Goal: Transaction & Acquisition: Purchase product/service

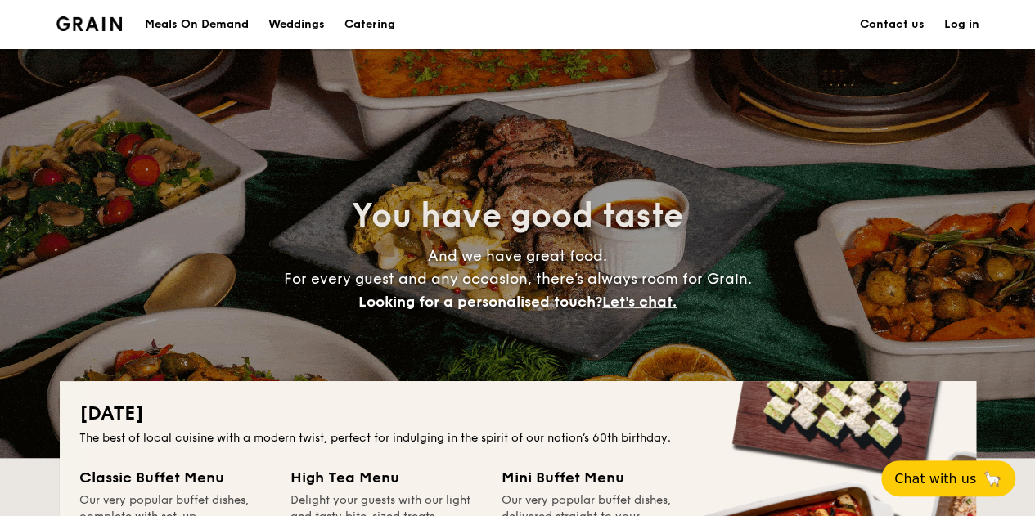
click at [219, 26] on div "Meals On Demand" at bounding box center [197, 24] width 104 height 49
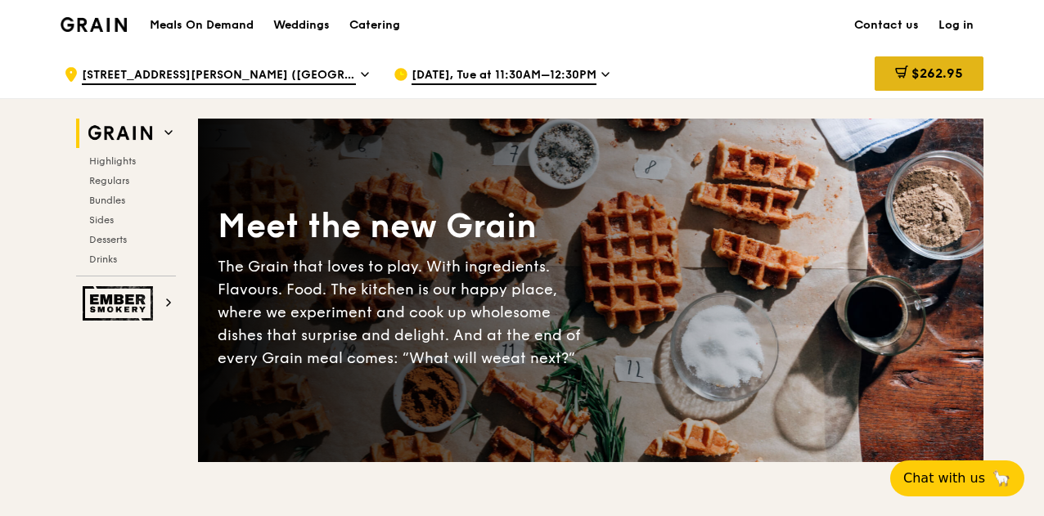
click at [951, 73] on span "$262.95" at bounding box center [937, 73] width 52 height 16
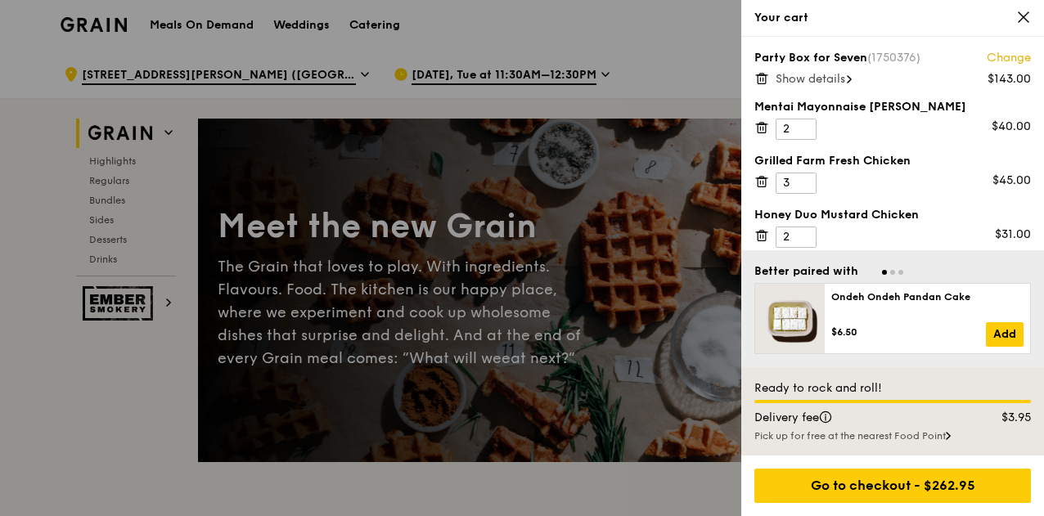
scroll to position [7, 0]
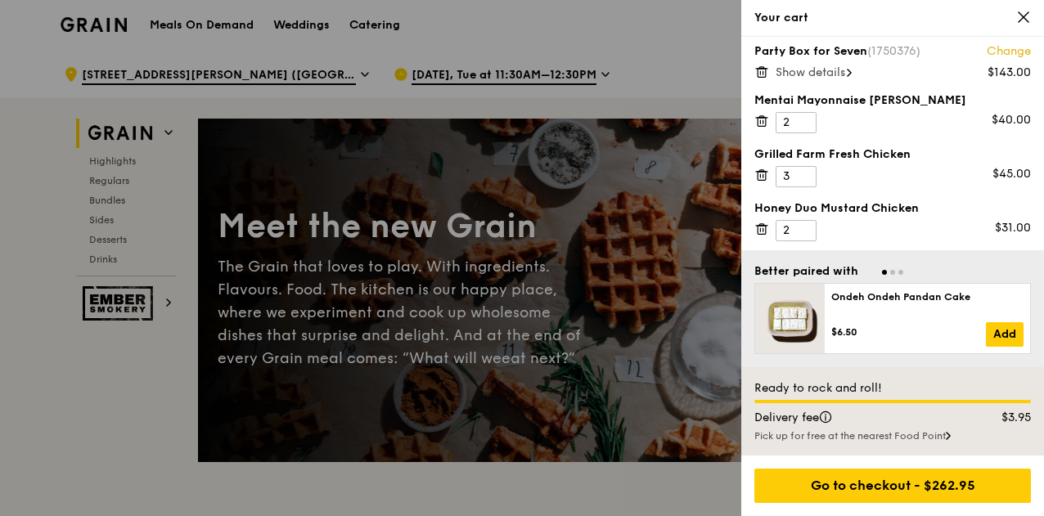
click at [761, 117] on icon at bounding box center [761, 117] width 4 height 2
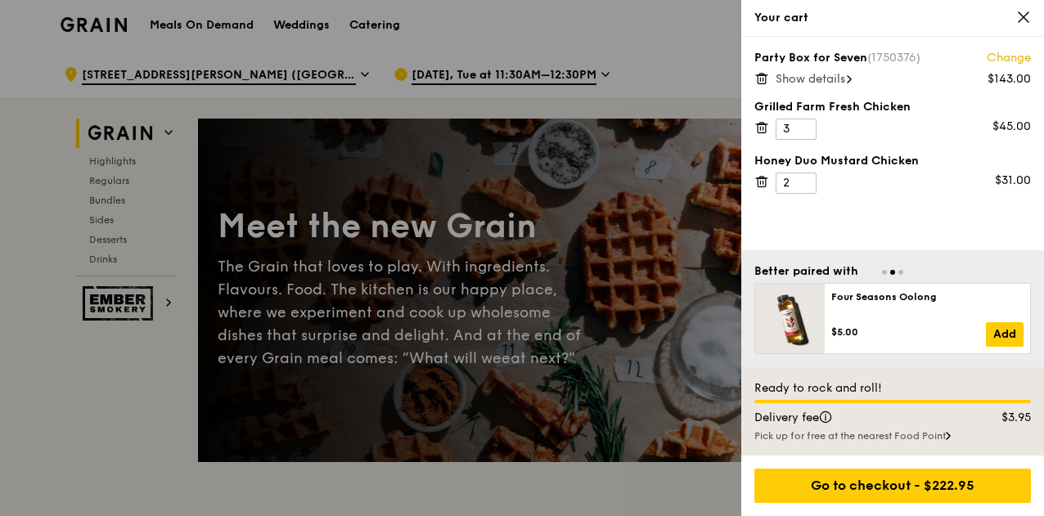
scroll to position [0, 0]
click at [762, 128] on icon at bounding box center [761, 127] width 15 height 15
click at [761, 79] on icon at bounding box center [761, 78] width 15 height 15
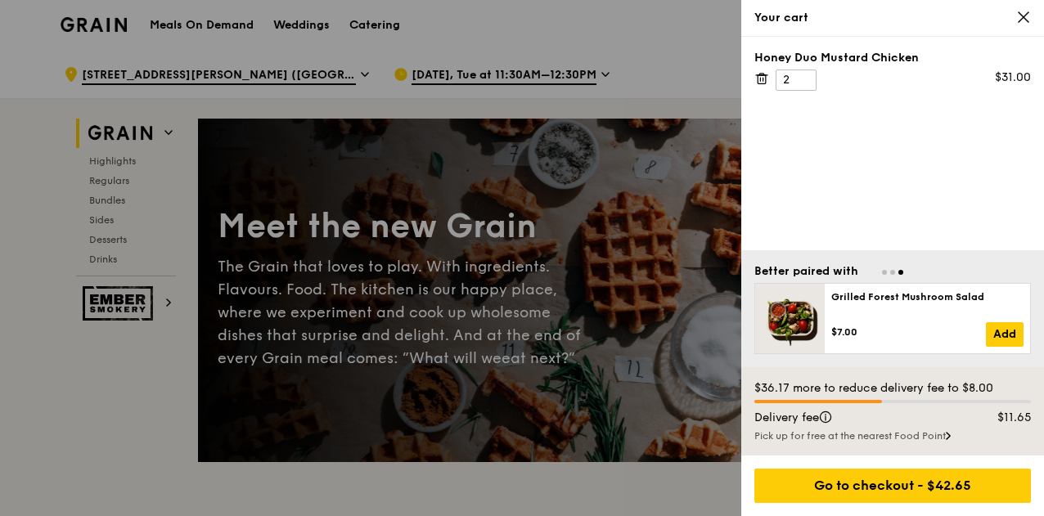
click at [760, 76] on icon at bounding box center [761, 78] width 15 height 15
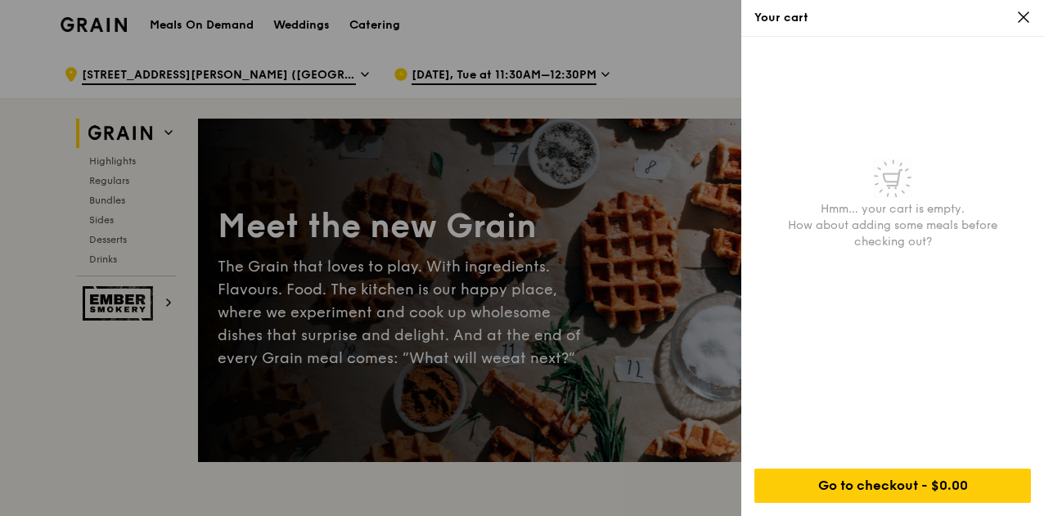
click at [664, 39] on div at bounding box center [522, 258] width 1044 height 516
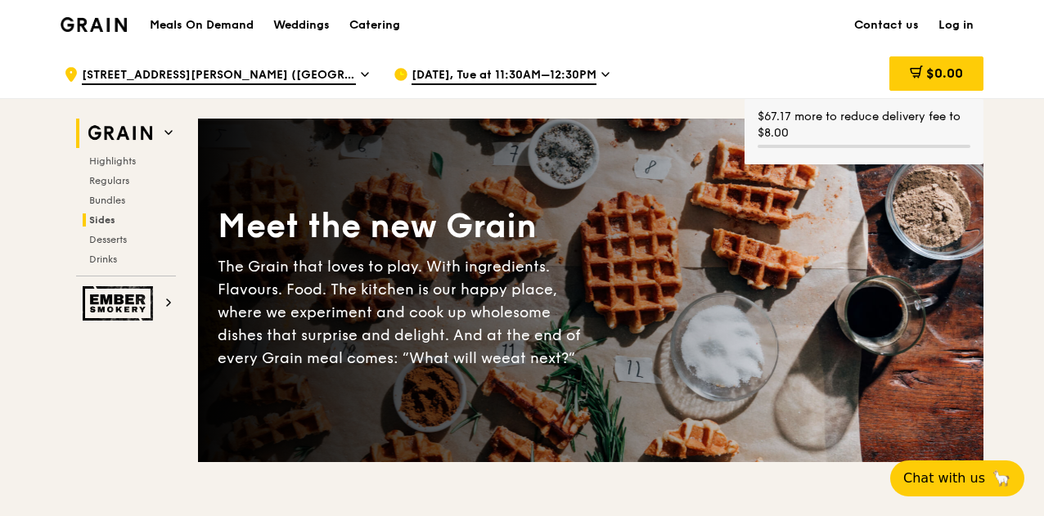
click at [125, 204] on span "Bundles" at bounding box center [107, 200] width 36 height 11
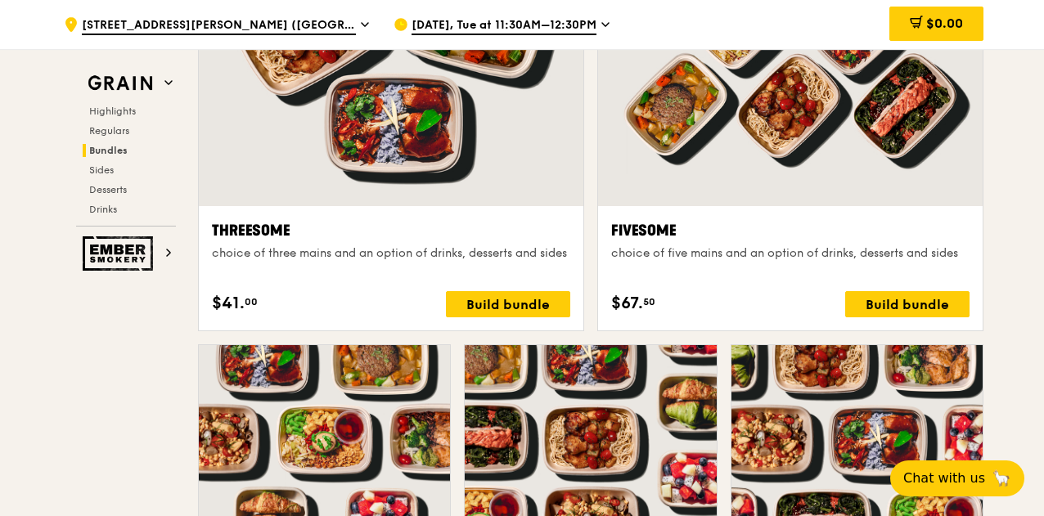
scroll to position [3171, 0]
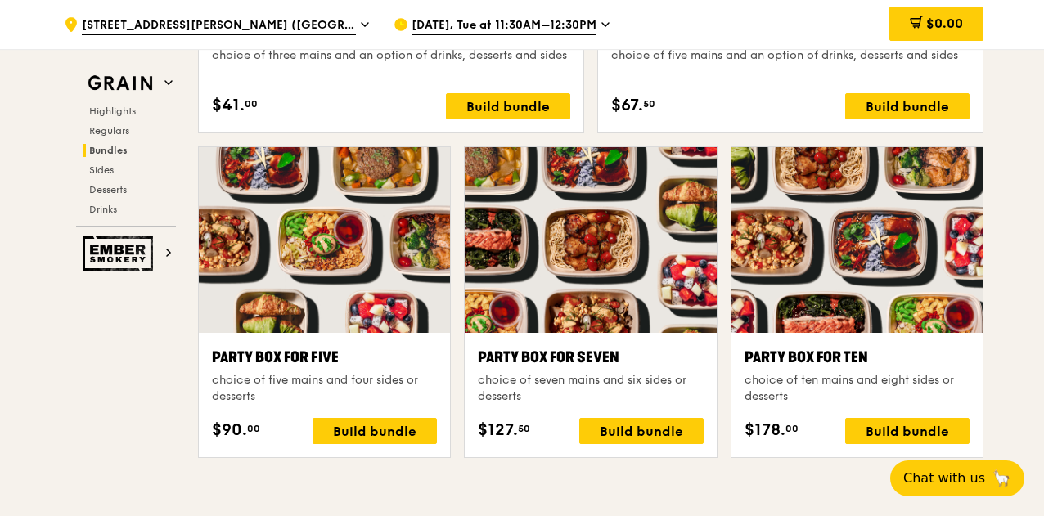
click at [600, 317] on div at bounding box center [590, 240] width 251 height 186
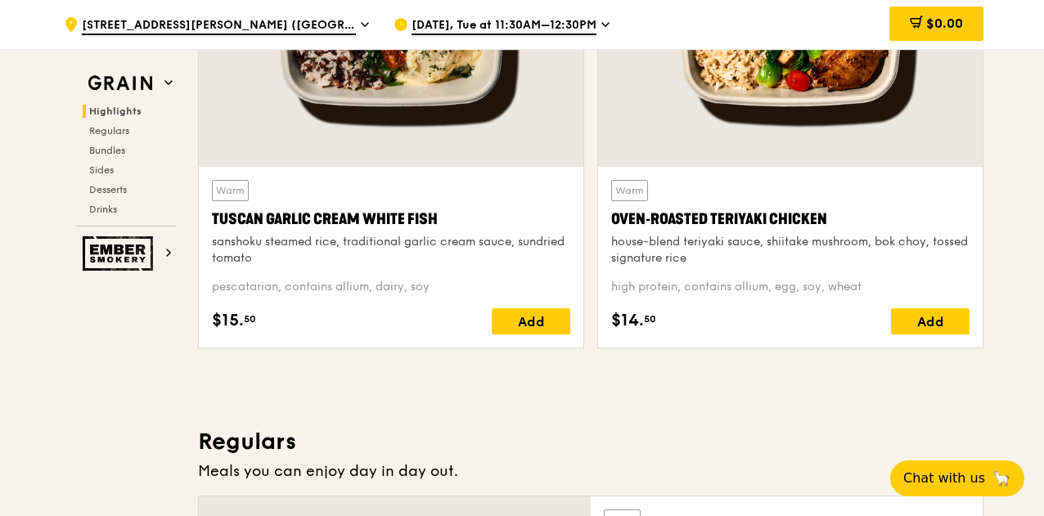
scroll to position [635, 0]
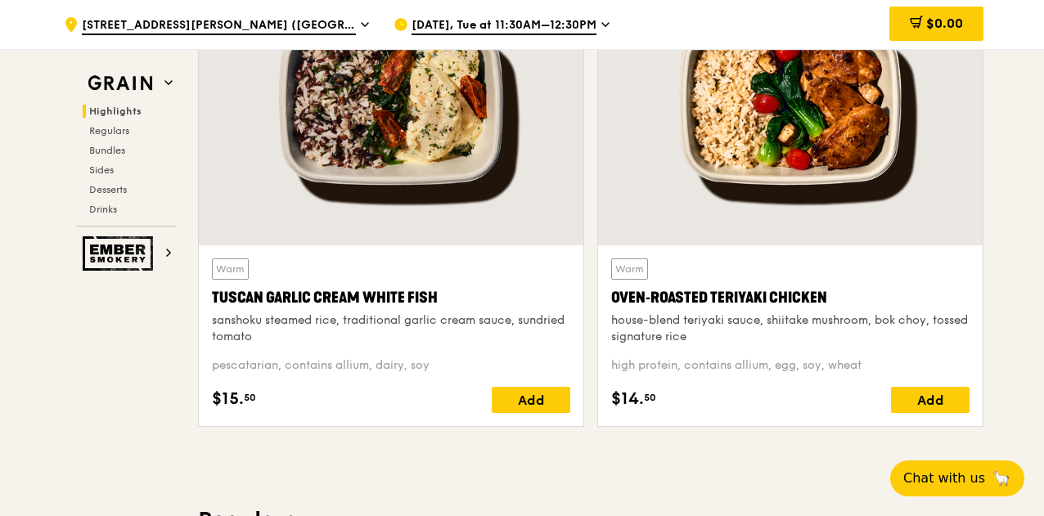
click at [720, 290] on div "Oven‑Roasted Teriyaki Chicken" at bounding box center [790, 297] width 358 height 23
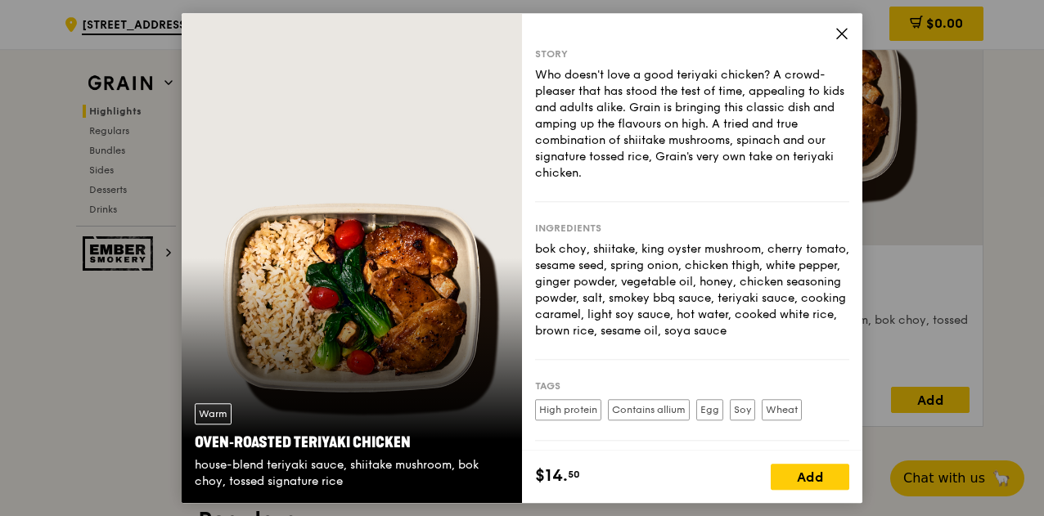
drag, startPoint x: 591, startPoint y: 346, endPoint x: 600, endPoint y: 325, distance: 23.4
click at [600, 325] on div "bok choy, shiitake, king oyster mushroom, cherry tomato, sesame seed, spring on…" at bounding box center [692, 290] width 314 height 98
drag, startPoint x: 610, startPoint y: 279, endPoint x: 627, endPoint y: 278, distance: 16.4
click at [627, 278] on div "bok choy, shiitake, king oyster mushroom, cherry tomato, sesame seed, spring on…" at bounding box center [692, 290] width 314 height 98
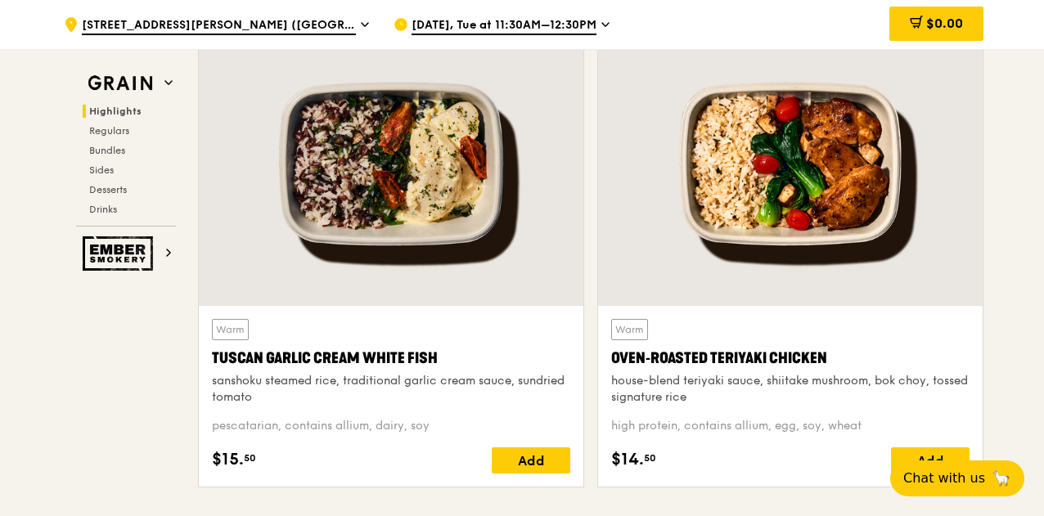
scroll to position [553, 0]
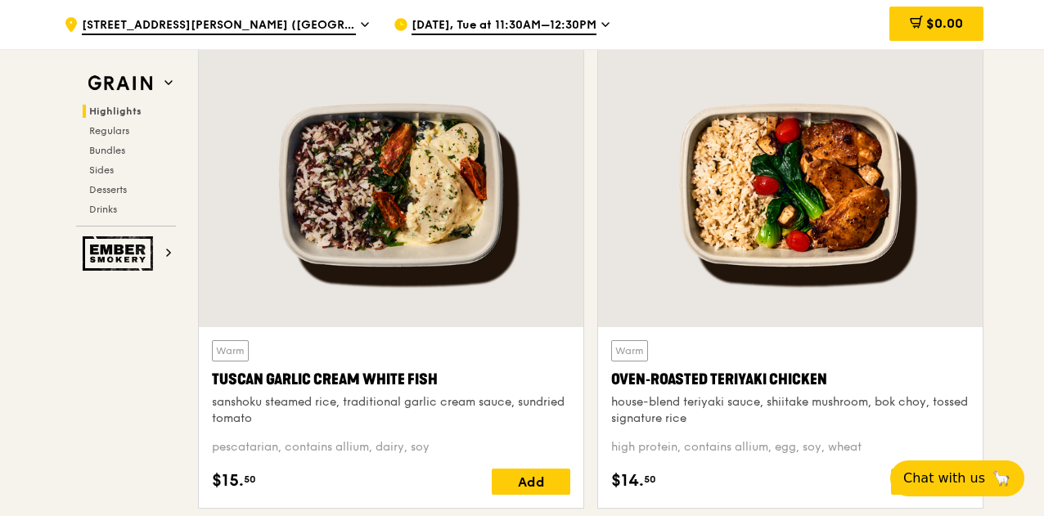
click at [357, 375] on div "Tuscan Garlic Cream White Fish" at bounding box center [391, 379] width 358 height 23
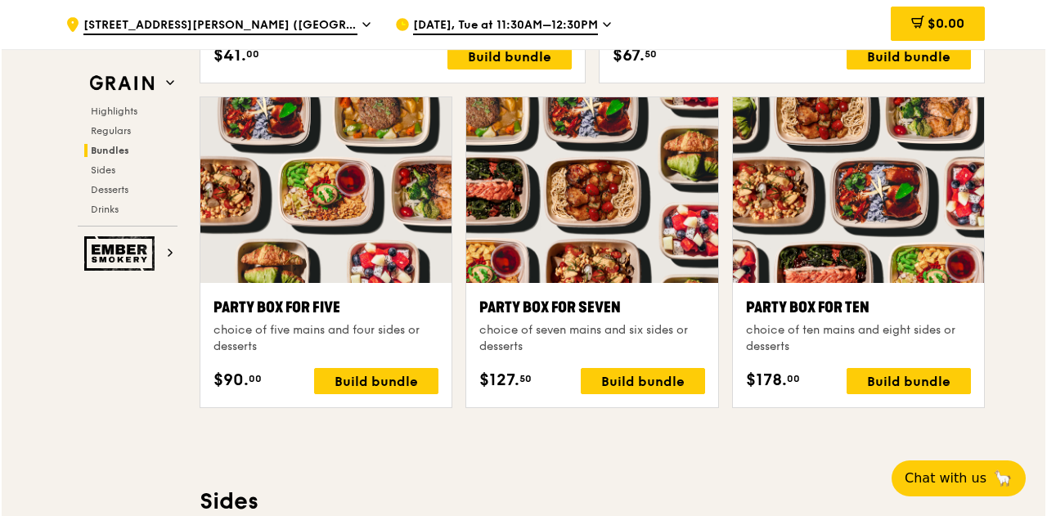
scroll to position [3253, 0]
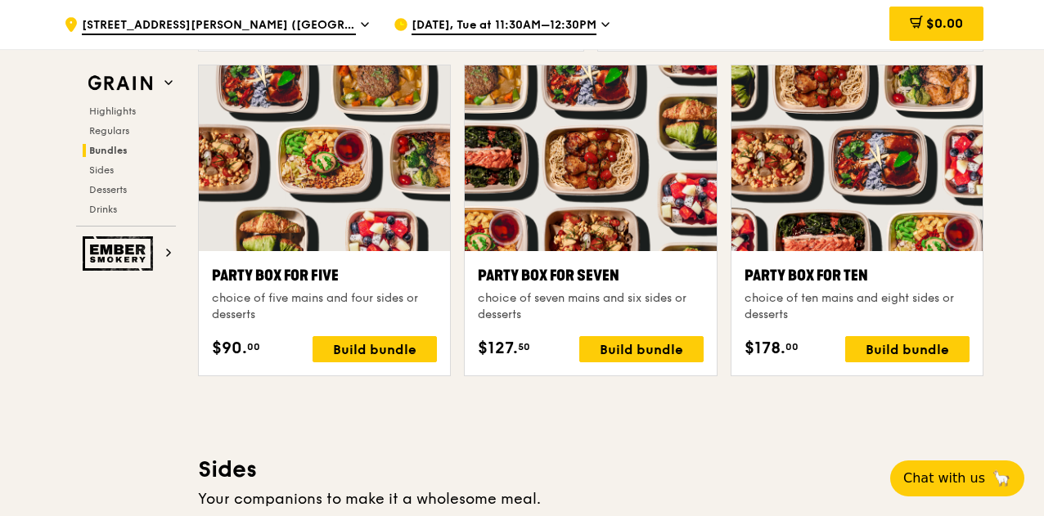
click at [584, 269] on div "Party Box for Seven" at bounding box center [590, 275] width 225 height 23
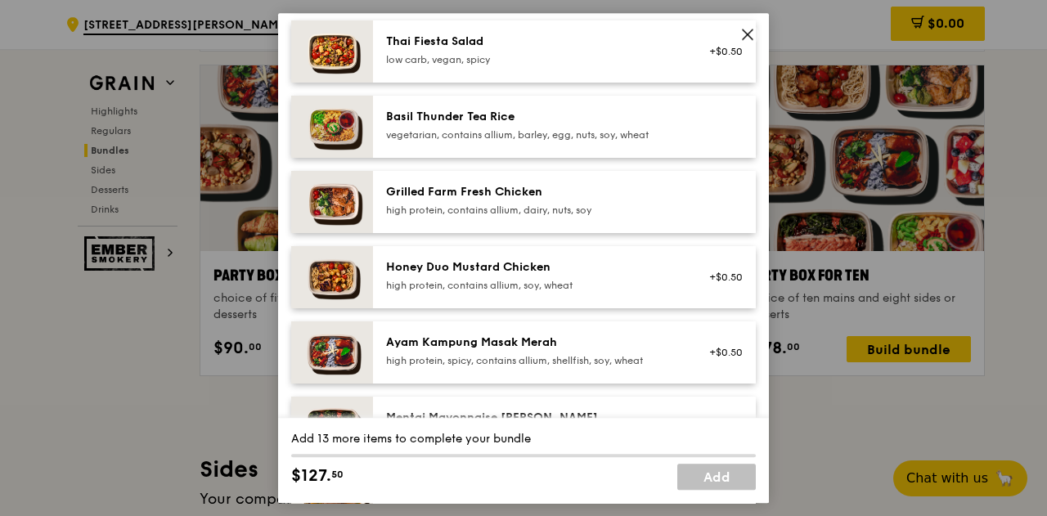
scroll to position [327, 0]
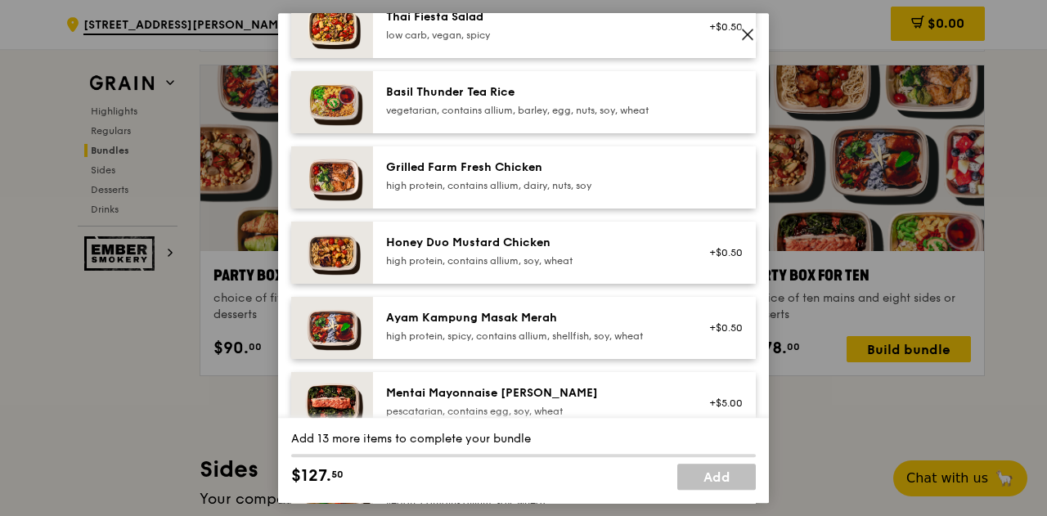
click at [568, 162] on div "Grilled Farm Fresh Chicken" at bounding box center [533, 168] width 294 height 16
click at [573, 243] on div "Honey Duo Mustard Chicken" at bounding box center [533, 243] width 294 height 16
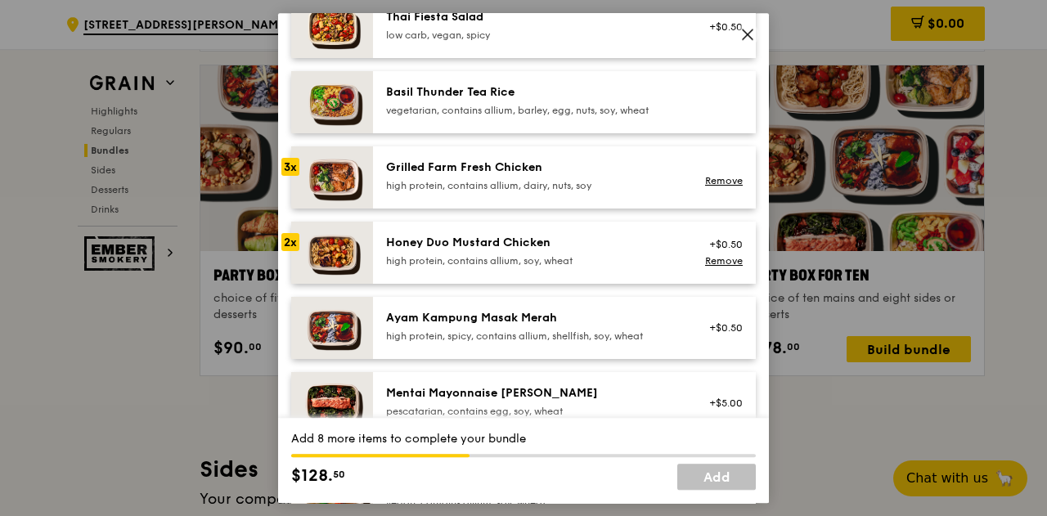
click at [573, 243] on div "Honey Duo Mustard Chicken" at bounding box center [533, 243] width 294 height 16
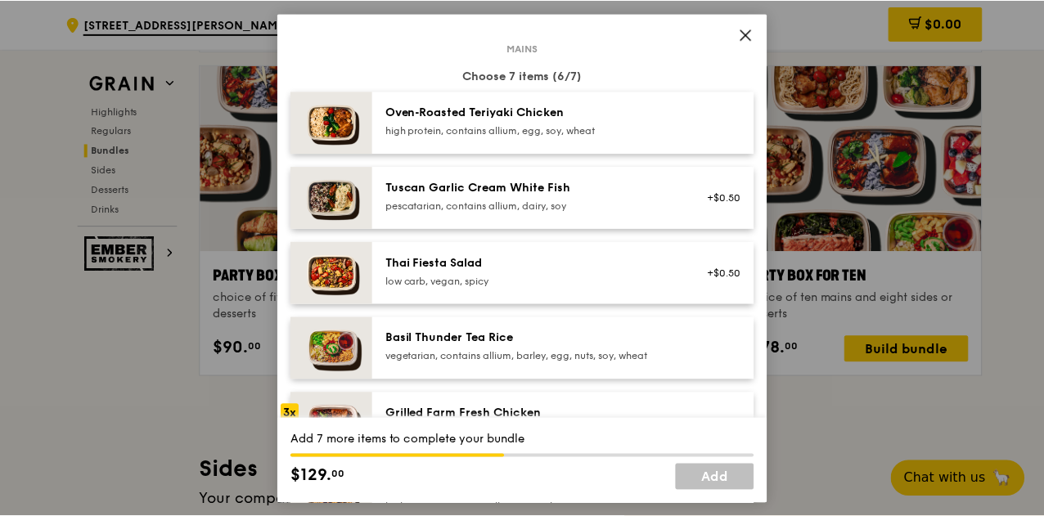
scroll to position [82, 0]
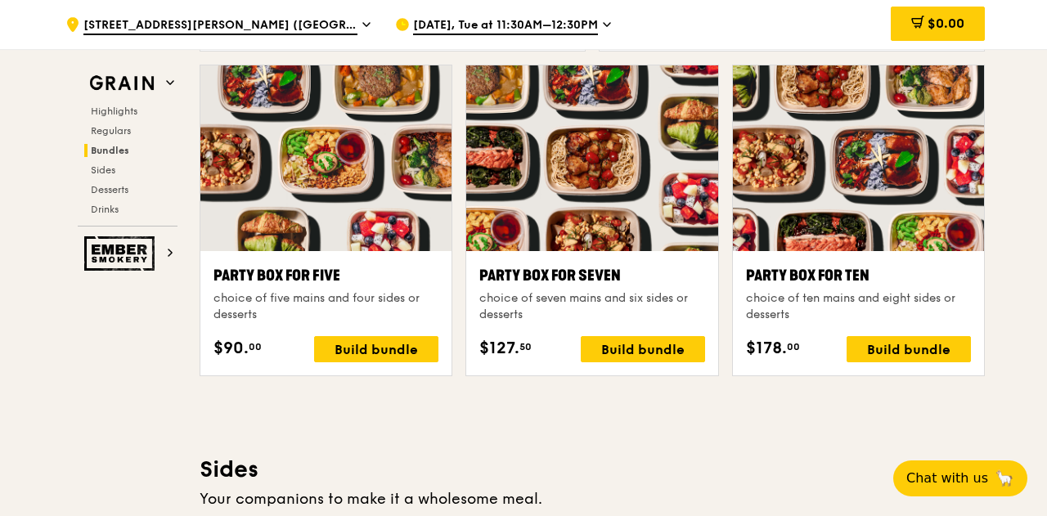
drag, startPoint x: 794, startPoint y: 395, endPoint x: 788, endPoint y: 385, distance: 11.8
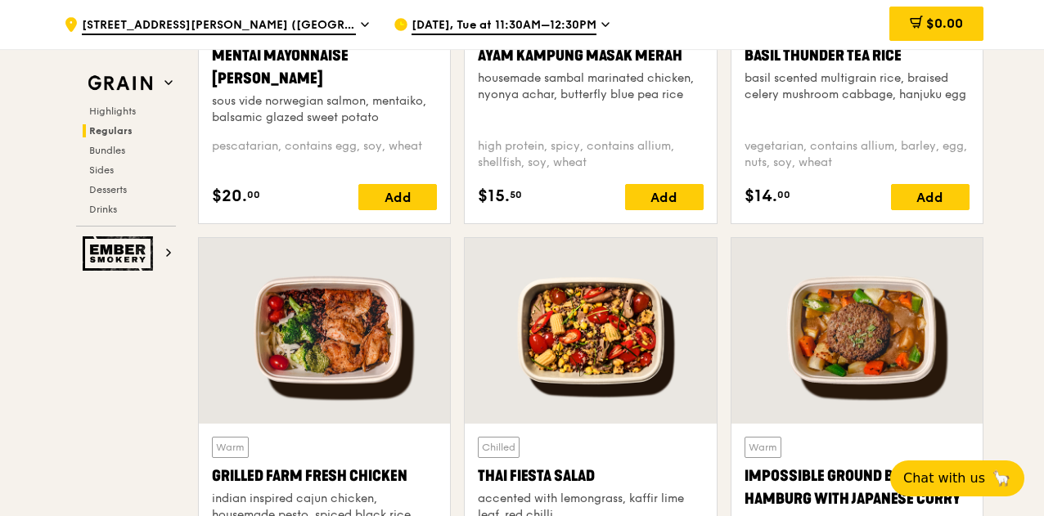
scroll to position [1371, 0]
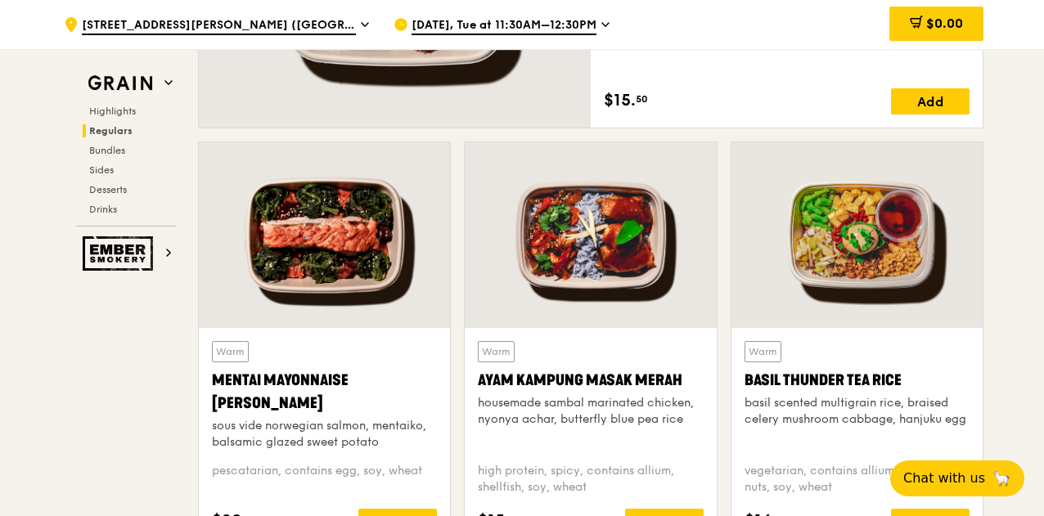
click at [848, 358] on div "Warm Basil Thunder Tea Rice basil scented multigrain rice, braised celery mushr…" at bounding box center [856, 395] width 225 height 109
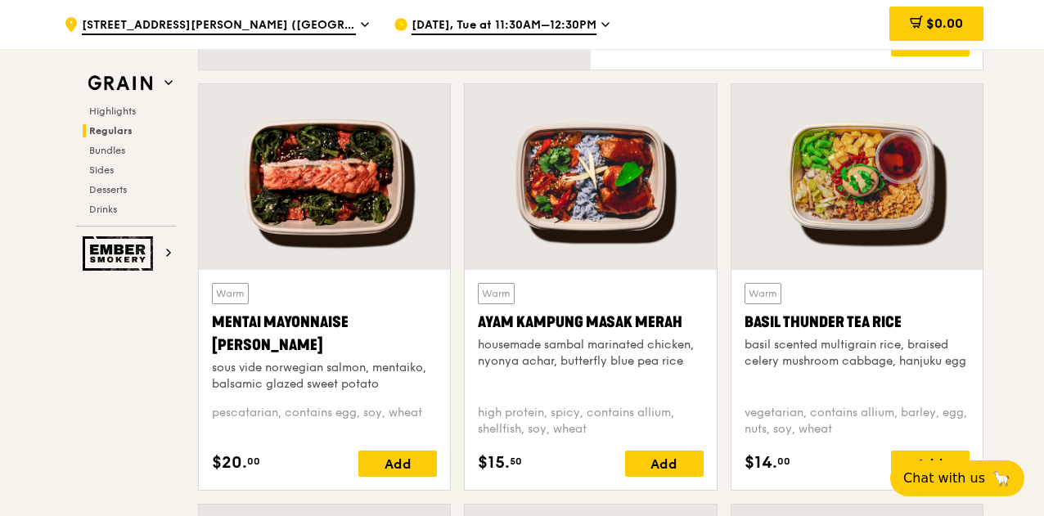
scroll to position [1535, 0]
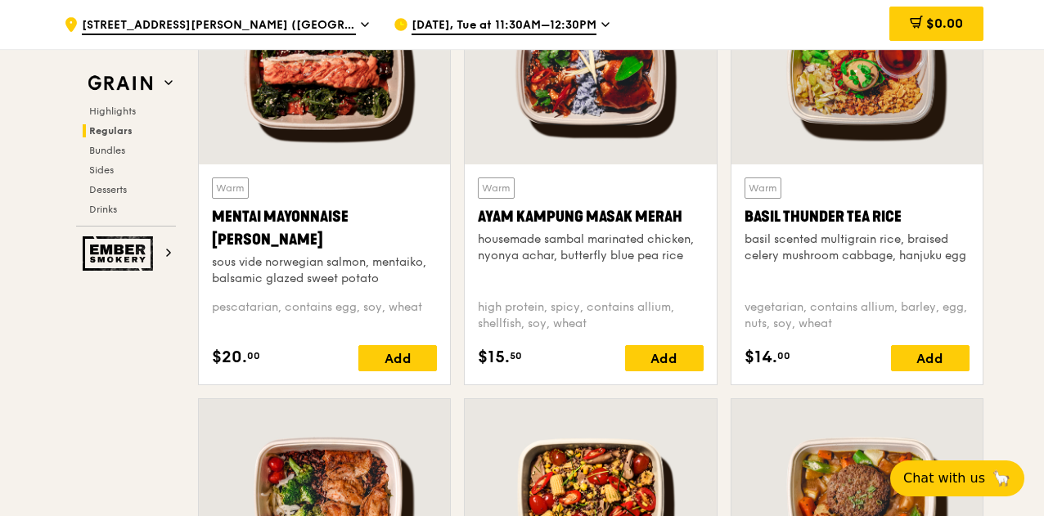
click at [844, 258] on div "basil scented multigrain rice, braised celery mushroom cabbage, hanjuku egg" at bounding box center [856, 248] width 225 height 33
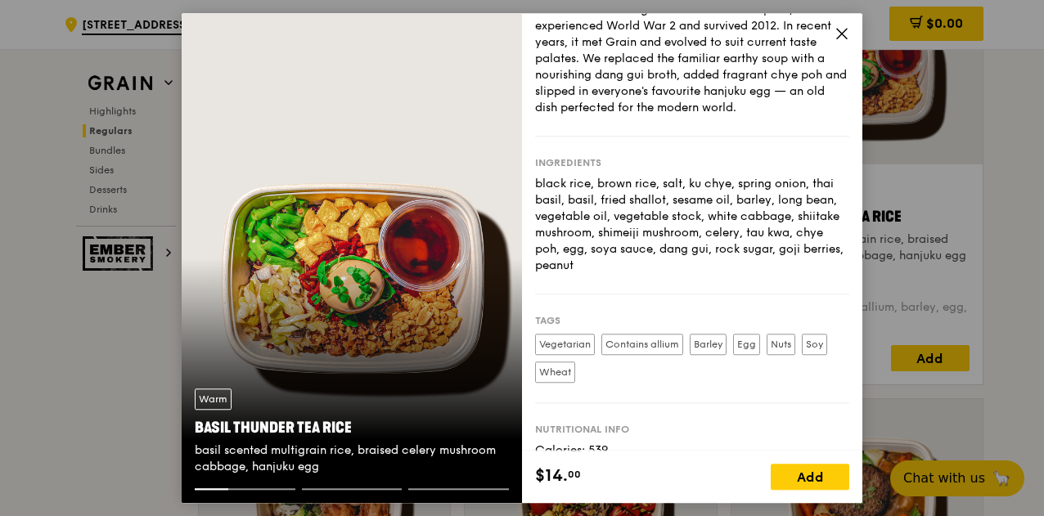
scroll to position [169, 0]
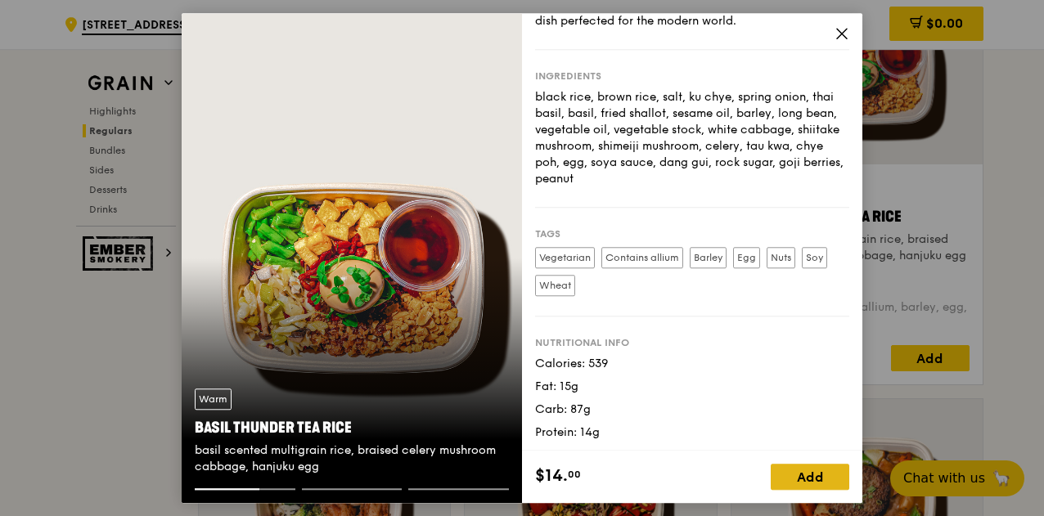
click at [791, 480] on div "Add" at bounding box center [810, 477] width 79 height 26
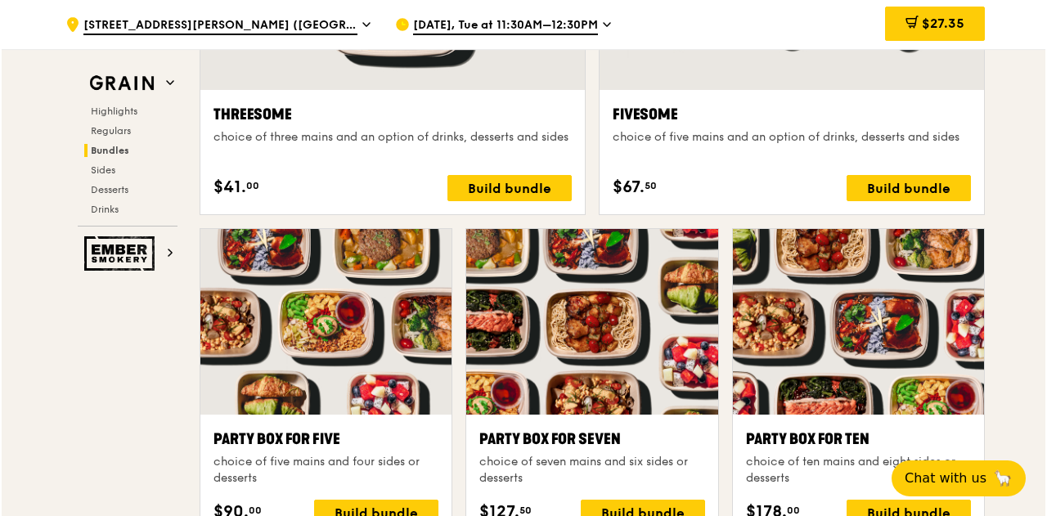
scroll to position [3171, 0]
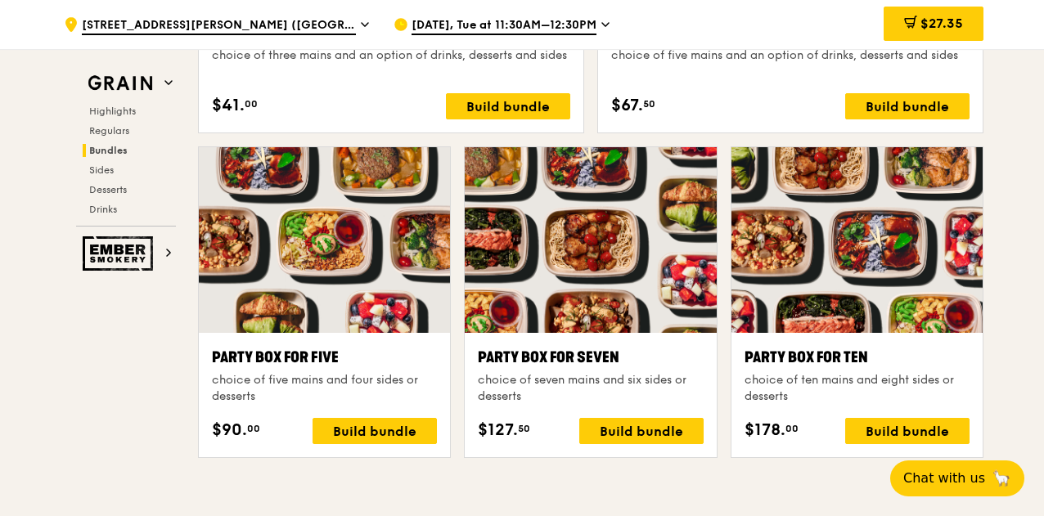
click at [696, 272] on div at bounding box center [590, 240] width 251 height 186
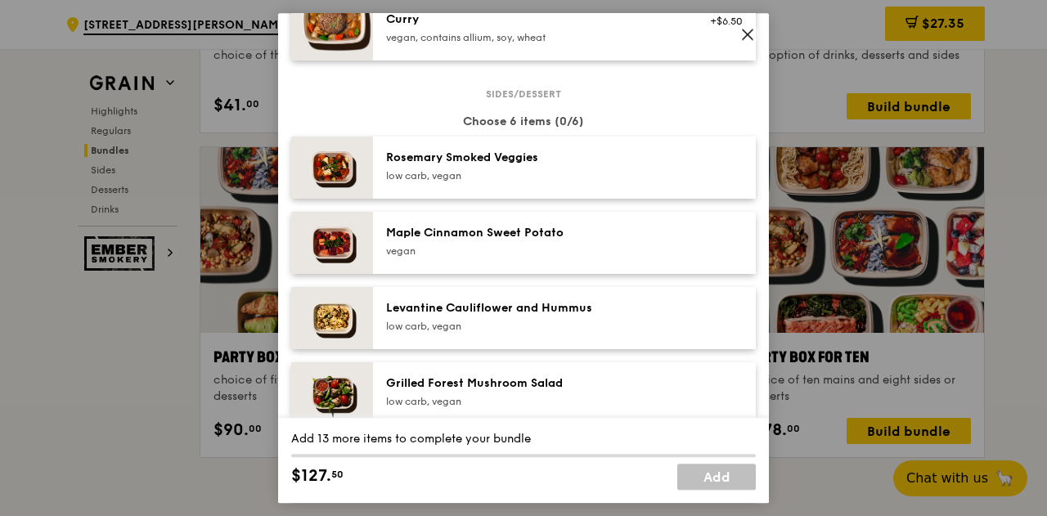
scroll to position [818, 0]
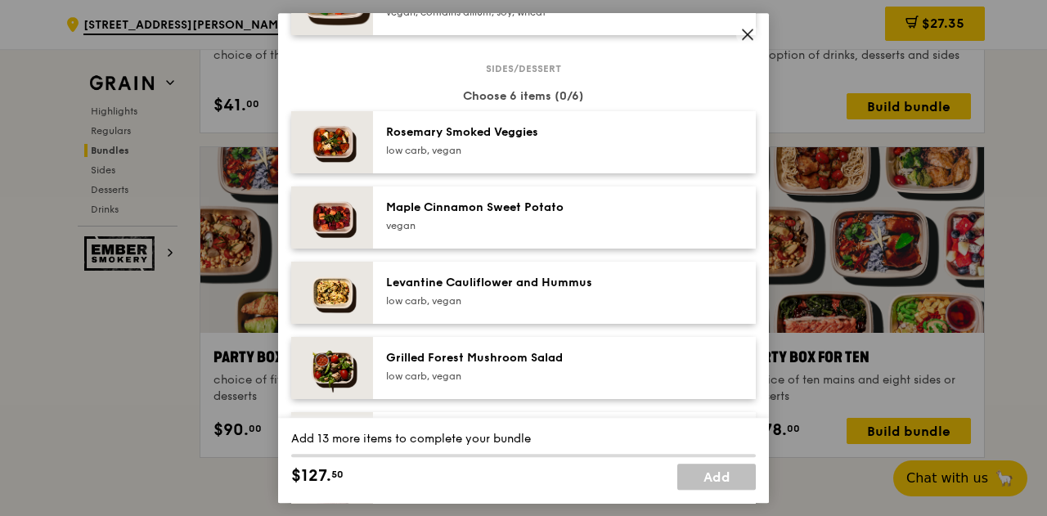
click at [600, 218] on div "Maple Cinnamon Sweet Potato vegan" at bounding box center [533, 216] width 294 height 33
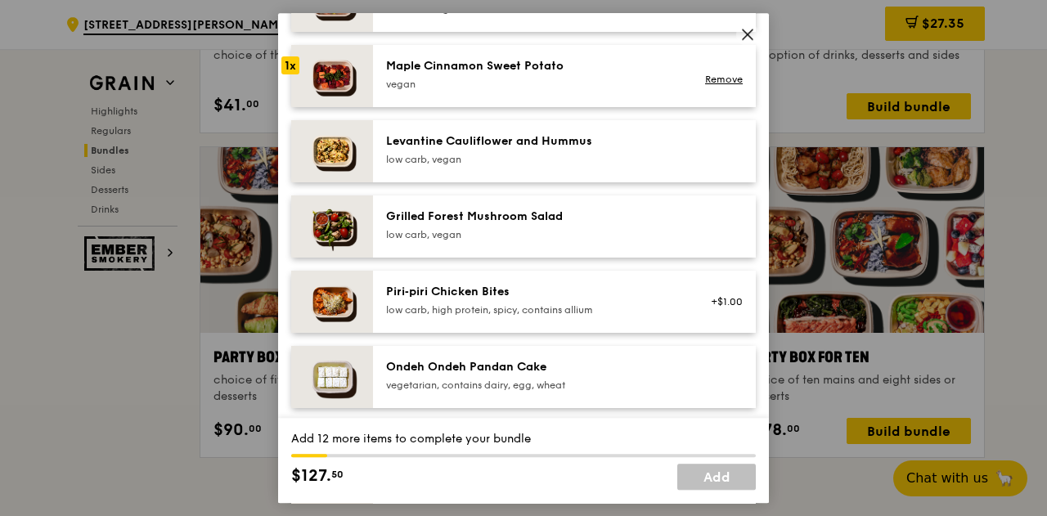
scroll to position [982, 0]
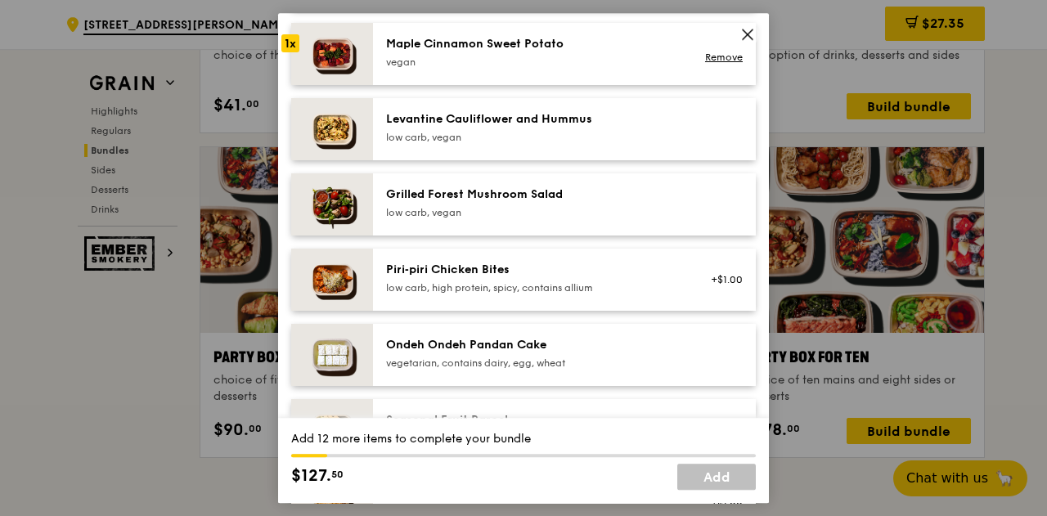
click at [565, 348] on div "Ondeh Ondeh Pandan Cake" at bounding box center [533, 345] width 294 height 16
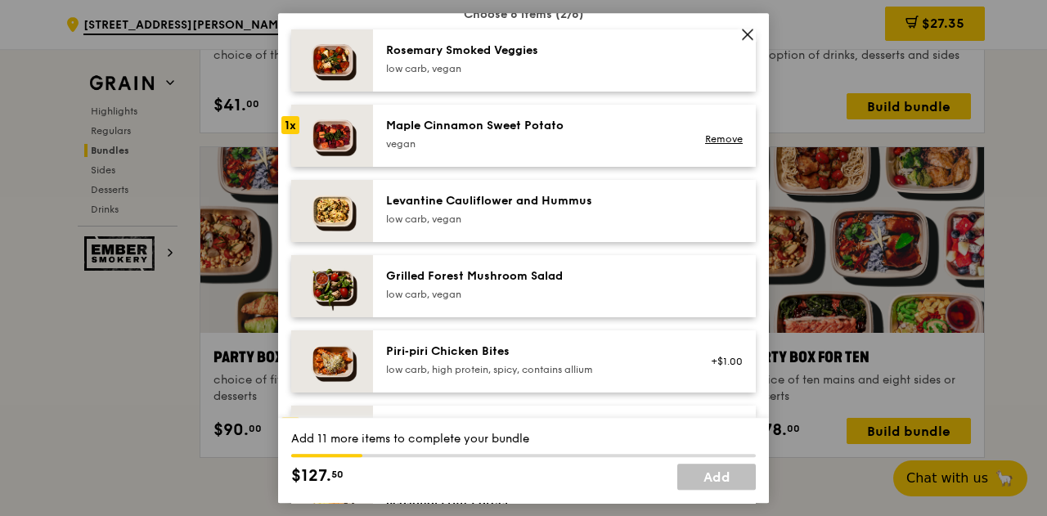
click at [517, 276] on div "Grilled Forest Mushroom Salad" at bounding box center [533, 276] width 294 height 16
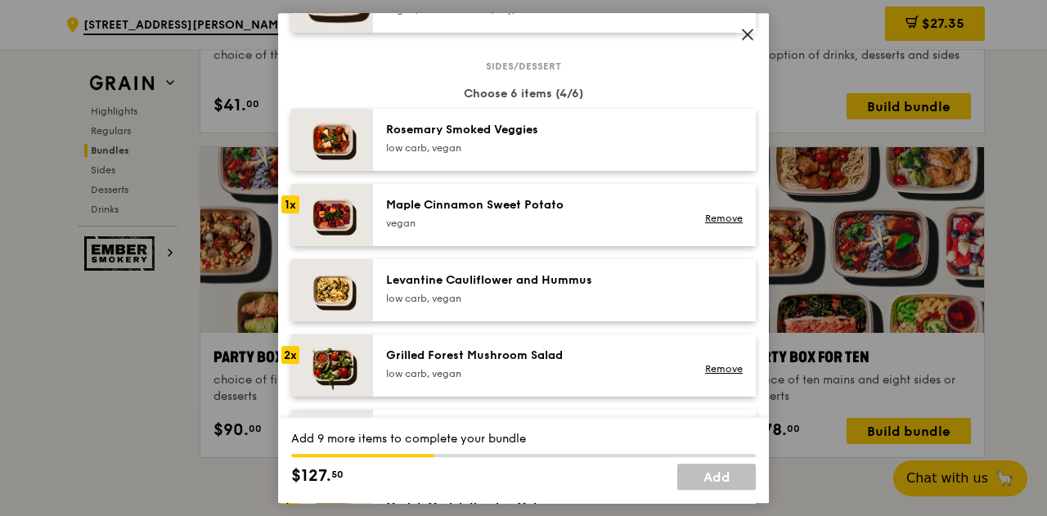
scroll to position [818, 0]
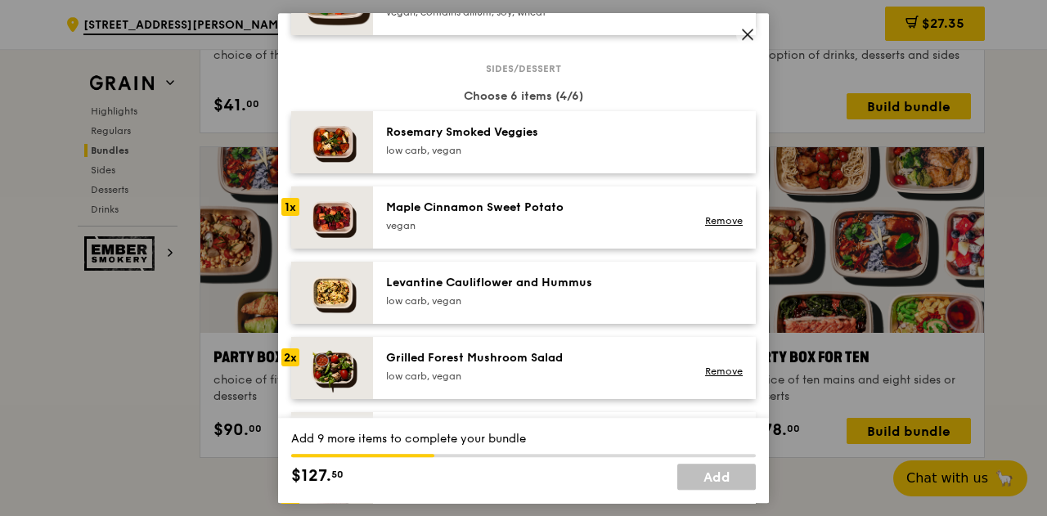
click at [534, 145] on div "low carb, vegan" at bounding box center [533, 150] width 294 height 13
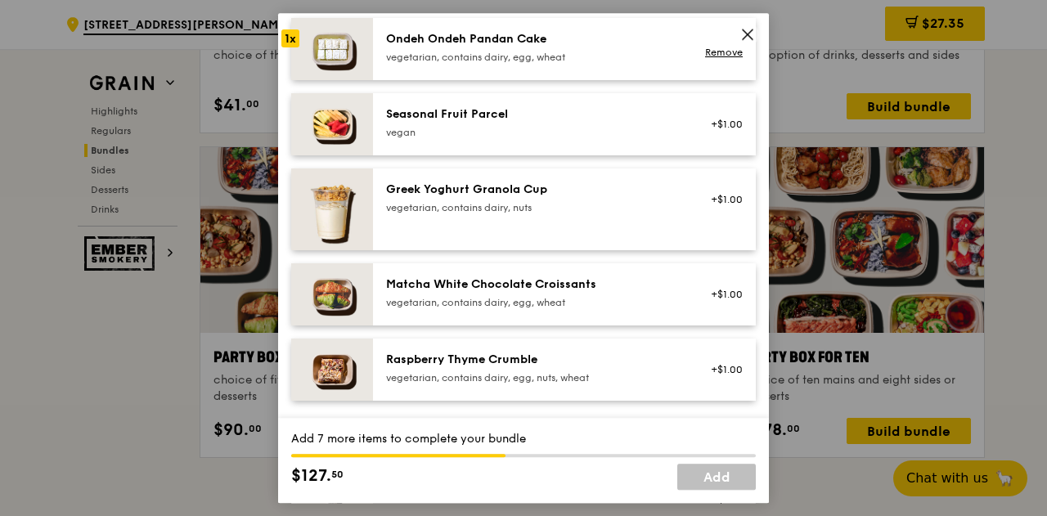
scroll to position [1286, 0]
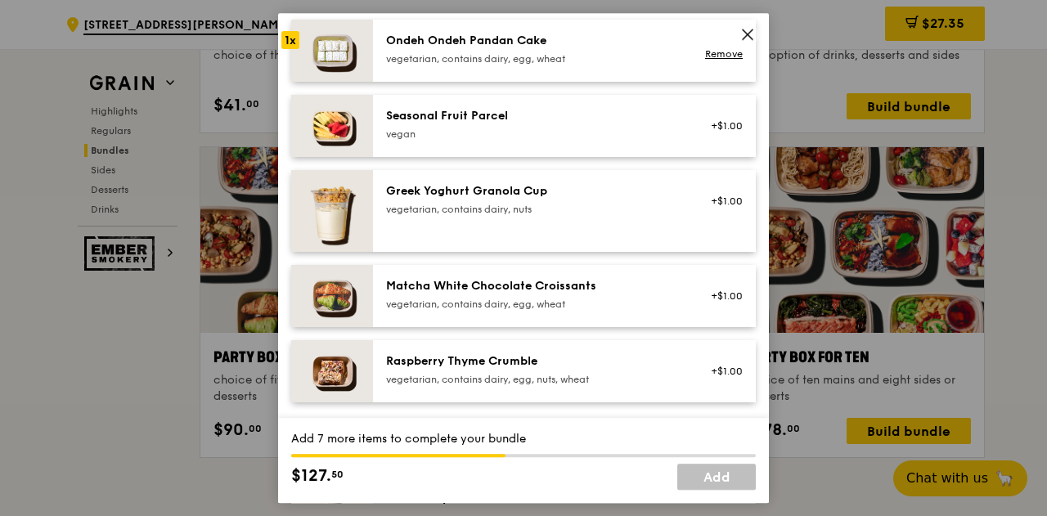
click at [537, 197] on div "Greek Yoghurt Granola Cup" at bounding box center [533, 191] width 294 height 16
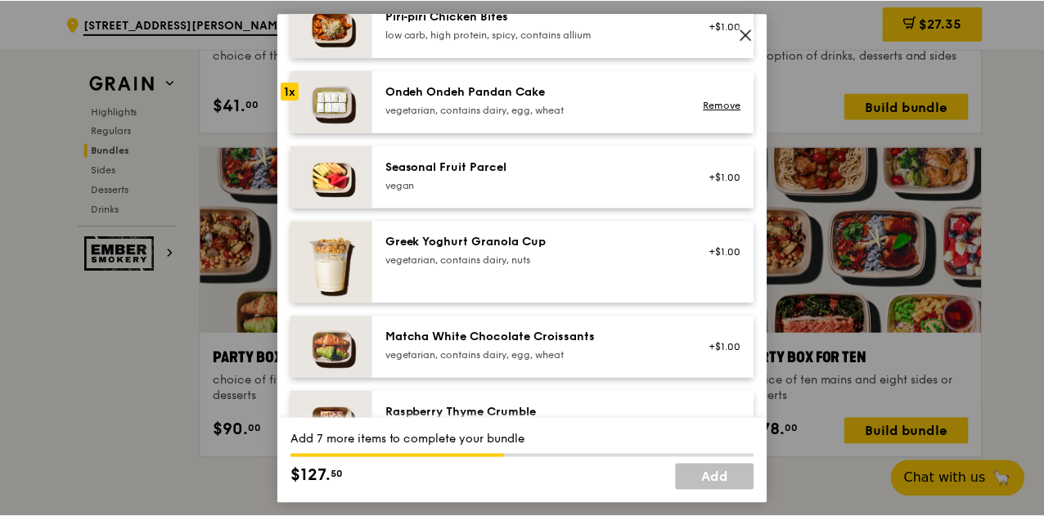
scroll to position [1204, 0]
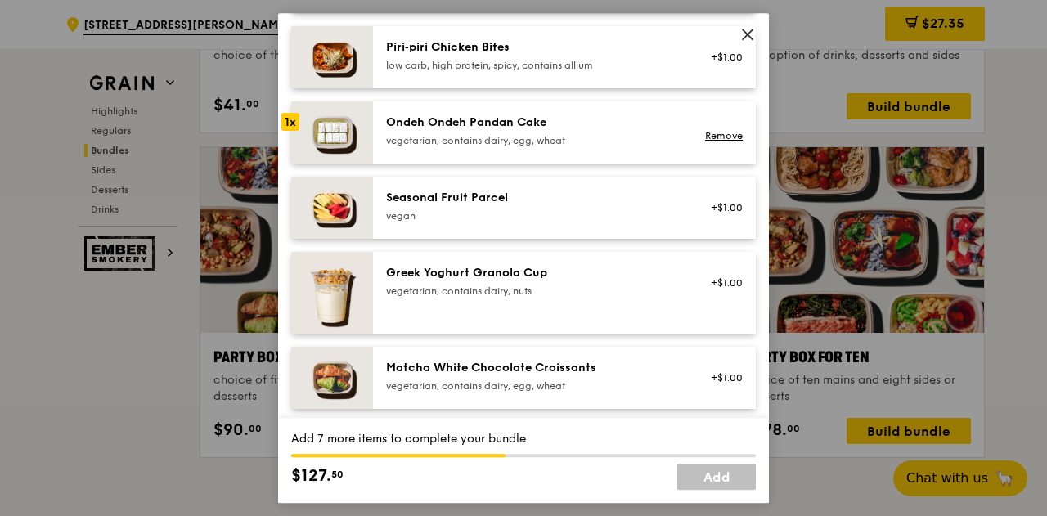
click at [748, 33] on icon at bounding box center [747, 34] width 15 height 15
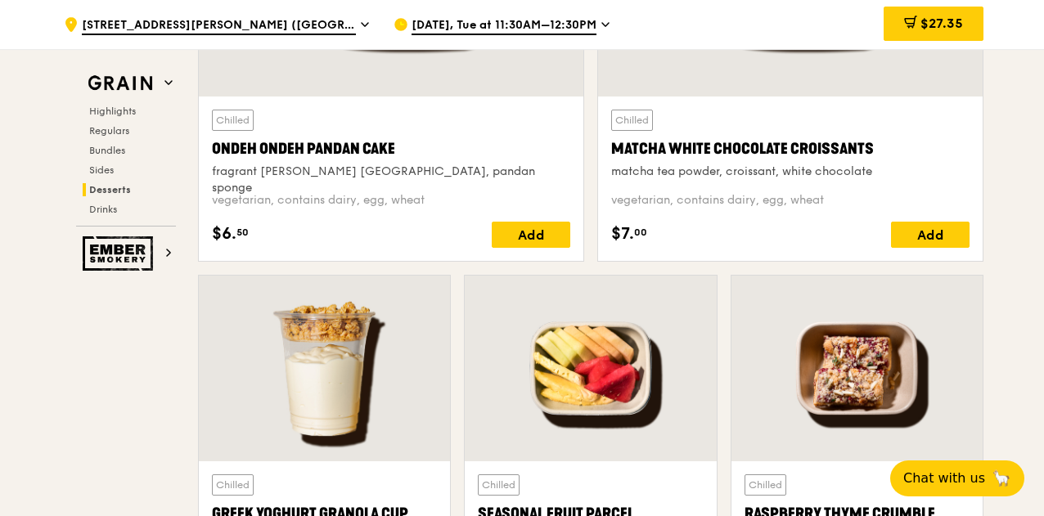
scroll to position [5052, 0]
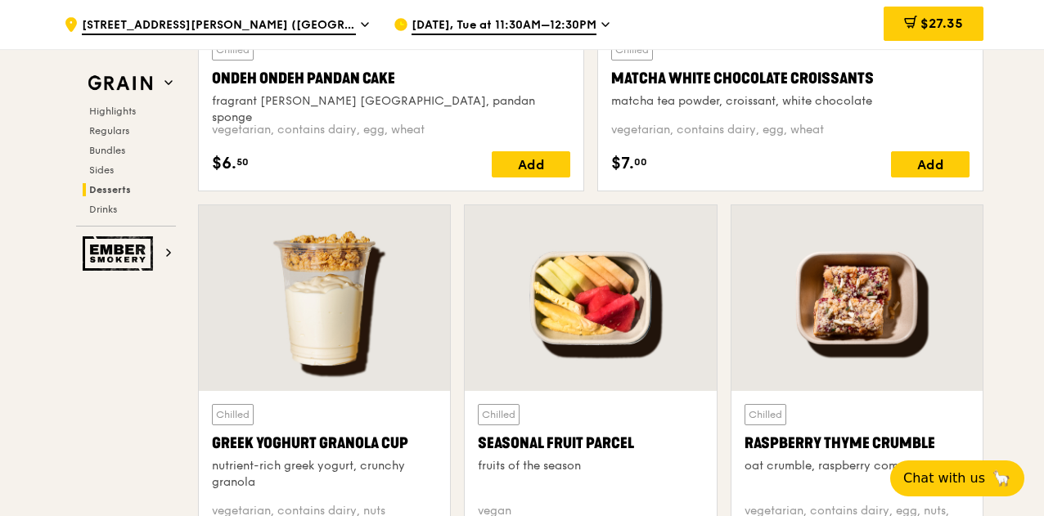
click at [328, 434] on div "Greek Yoghurt Granola Cup" at bounding box center [324, 443] width 225 height 23
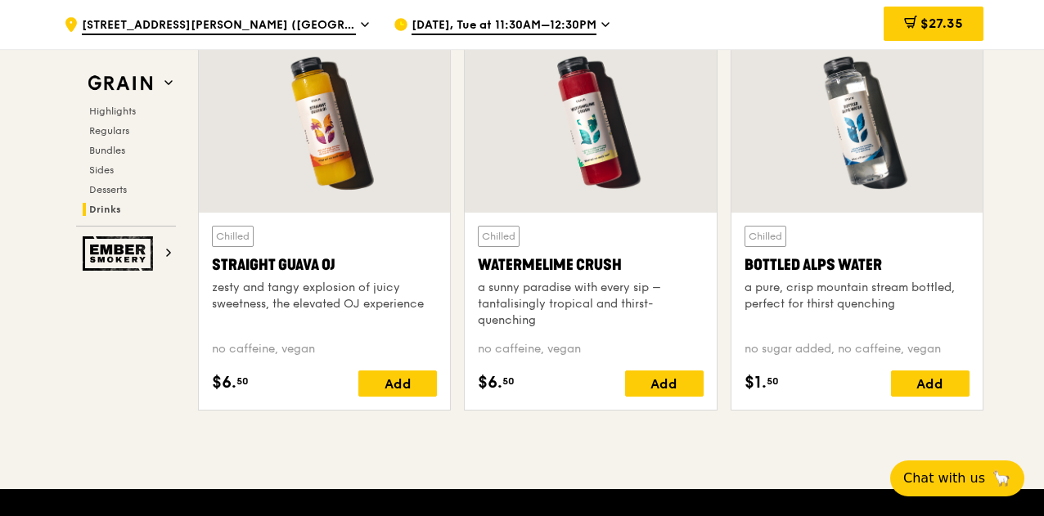
scroll to position [6034, 0]
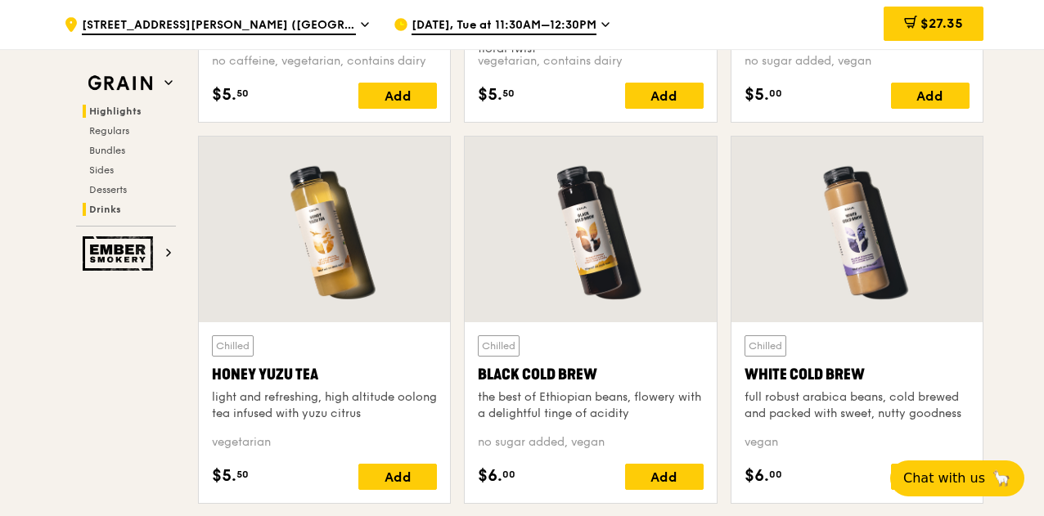
click at [126, 107] on span "Highlights" at bounding box center [115, 111] width 52 height 11
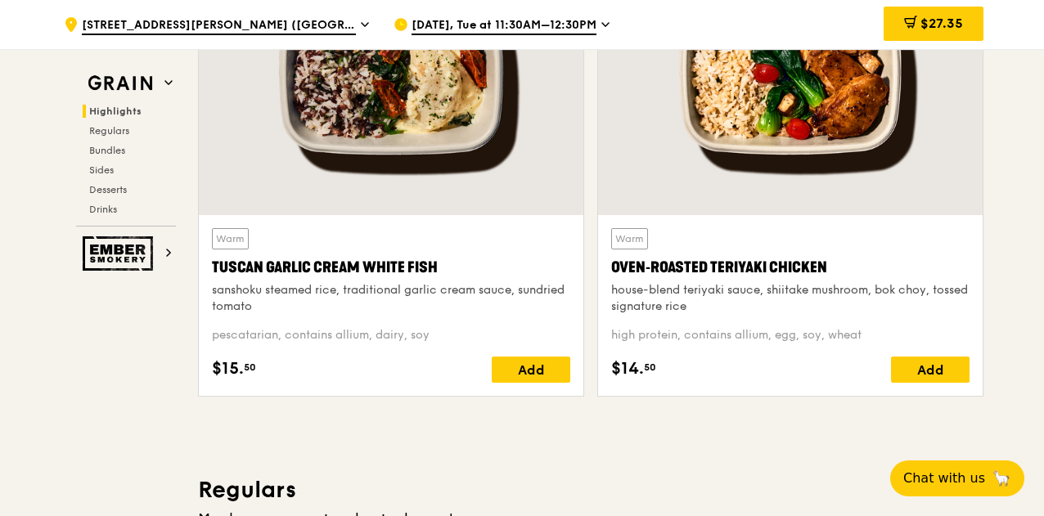
scroll to position [461, 0]
